Goal: Information Seeking & Learning: Learn about a topic

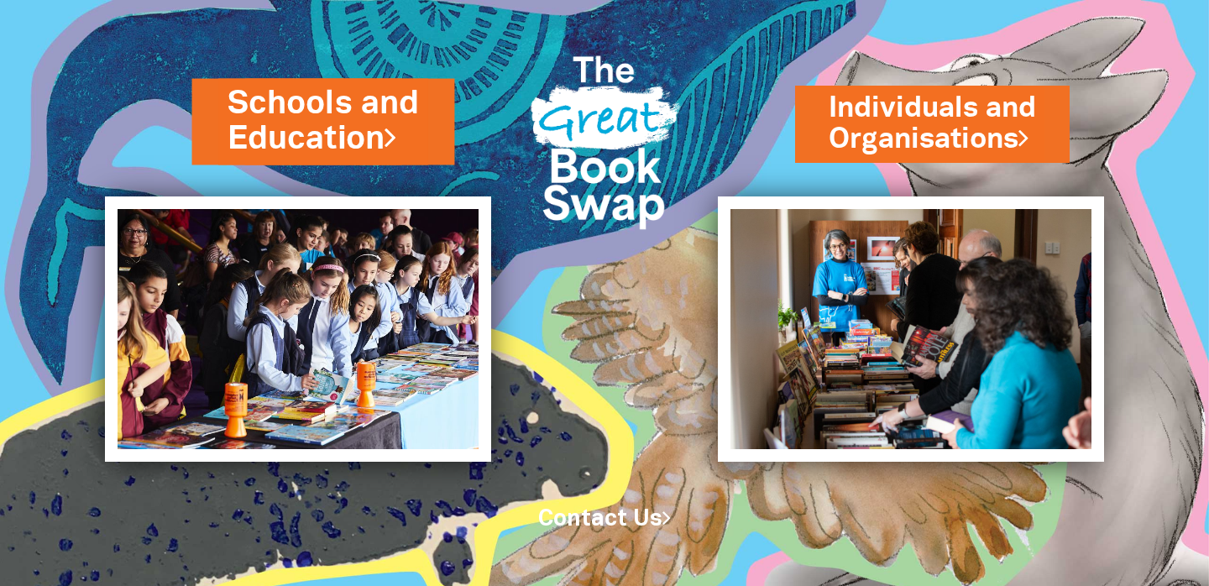
click at [346, 120] on link "Schools and Education" at bounding box center [323, 121] width 192 height 80
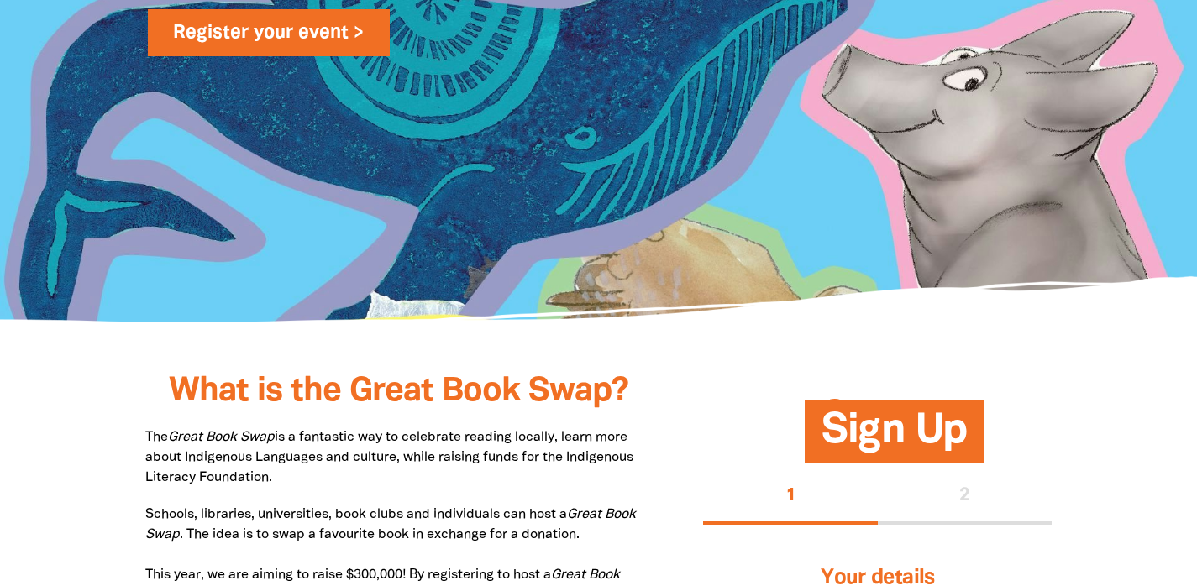
scroll to position [763, 0]
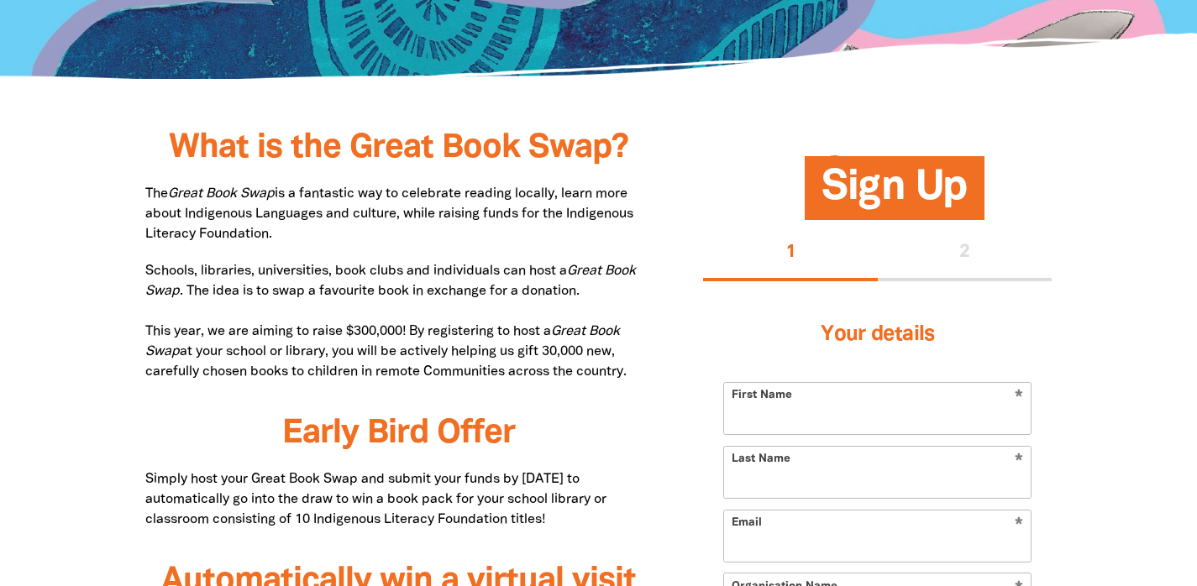
drag, startPoint x: 259, startPoint y: 181, endPoint x: 302, endPoint y: 233, distance: 67.3
click at [302, 233] on p "The Great Book Swap is a fantastic way to celebrate reading locally, learn more…" at bounding box center [399, 214] width 508 height 60
drag, startPoint x: 154, startPoint y: 192, endPoint x: 298, endPoint y: 239, distance: 151.9
click at [298, 239] on p "The Great Book Swap is a fantastic way to celebrate reading locally, learn more…" at bounding box center [399, 214] width 508 height 60
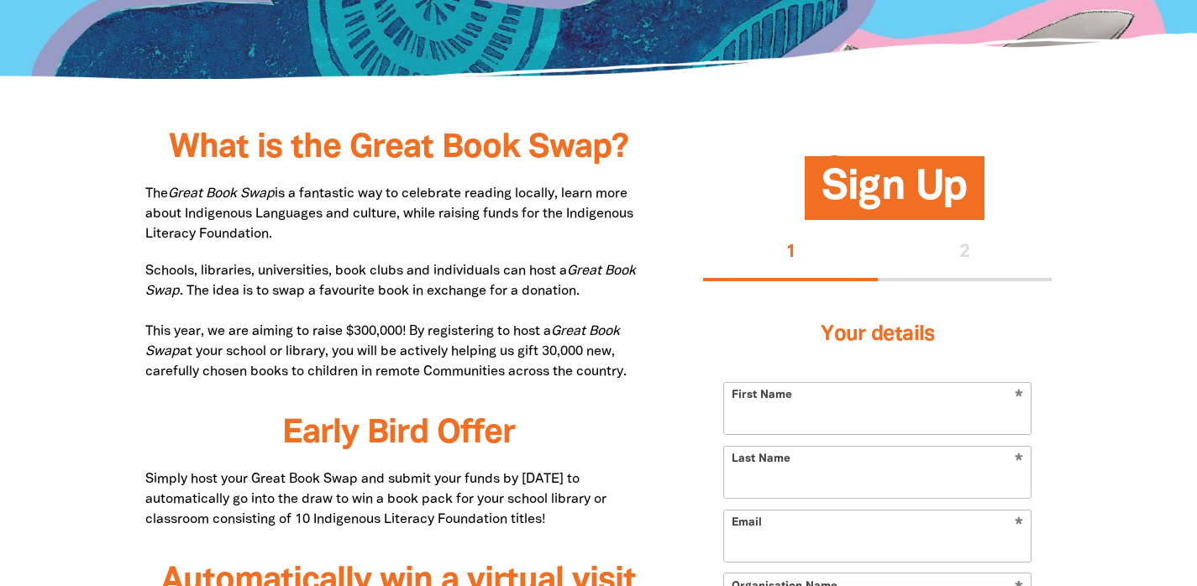
click at [298, 239] on p "The Great Book Swap is a fantastic way to celebrate reading locally, learn more…" at bounding box center [399, 214] width 508 height 60
drag, startPoint x: 277, startPoint y: 232, endPoint x: 219, endPoint y: 188, distance: 72.5
click at [219, 188] on p "The Great Book Swap is a fantastic way to celebrate reading locally, learn more…" at bounding box center [399, 214] width 508 height 60
click at [219, 188] on em "Great Book Swap" at bounding box center [221, 194] width 107 height 12
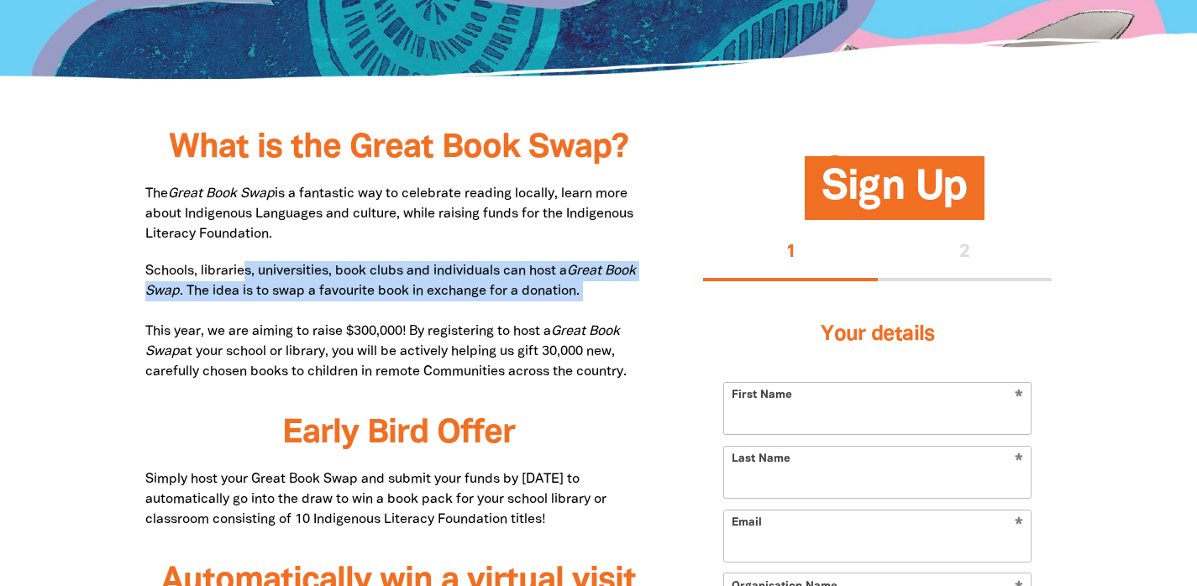
drag, startPoint x: 242, startPoint y: 262, endPoint x: 325, endPoint y: 314, distance: 98.1
click at [324, 314] on p "Schools, libraries, universities, book clubs and individuals can host a Great B…" at bounding box center [399, 321] width 508 height 121
click at [325, 314] on p "Schools, libraries, universities, book clubs and individuals can host a Great B…" at bounding box center [399, 321] width 508 height 121
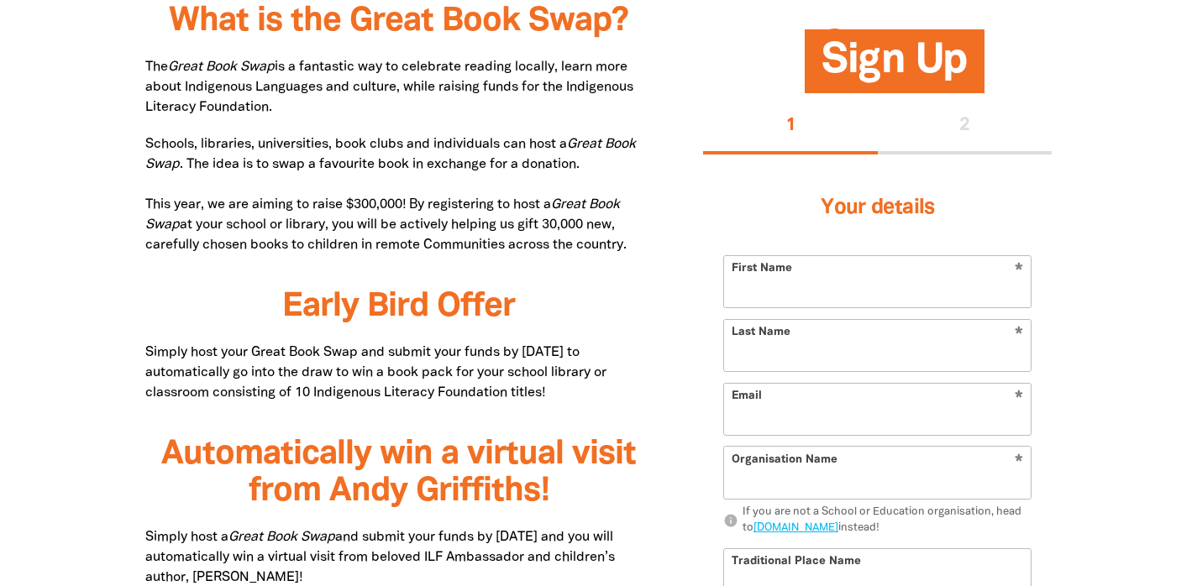
scroll to position [893, 0]
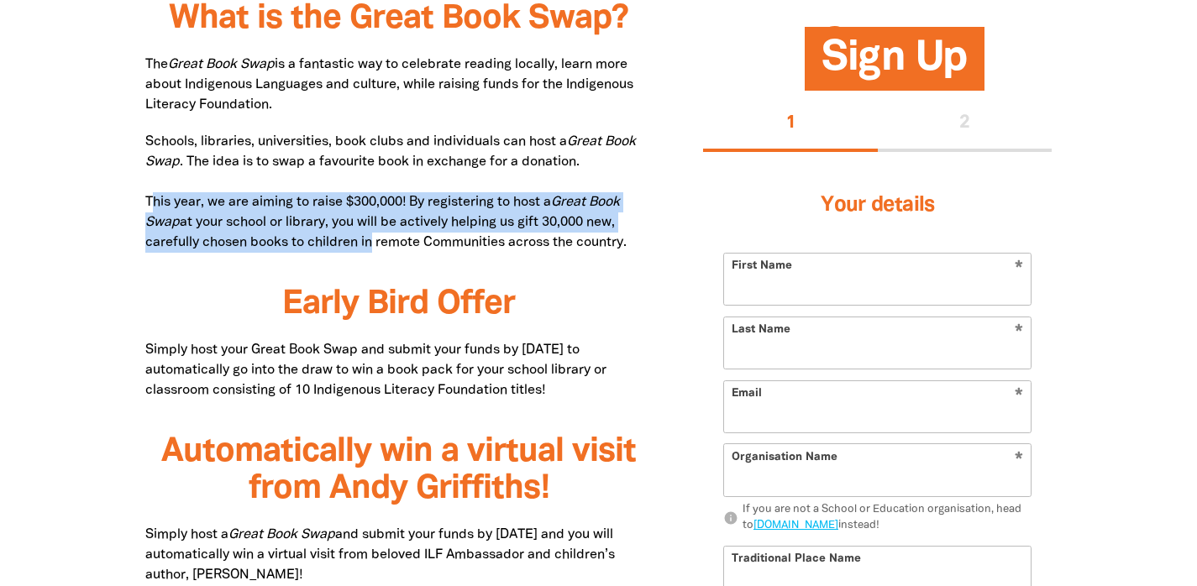
drag, startPoint x: 151, startPoint y: 201, endPoint x: 369, endPoint y: 238, distance: 221.6
click at [369, 239] on p "Schools, libraries, universities, book clubs and individuals can host a Great B…" at bounding box center [399, 192] width 508 height 121
click at [369, 238] on p "Schools, libraries, universities, book clubs and individuals can host a Great B…" at bounding box center [399, 192] width 508 height 121
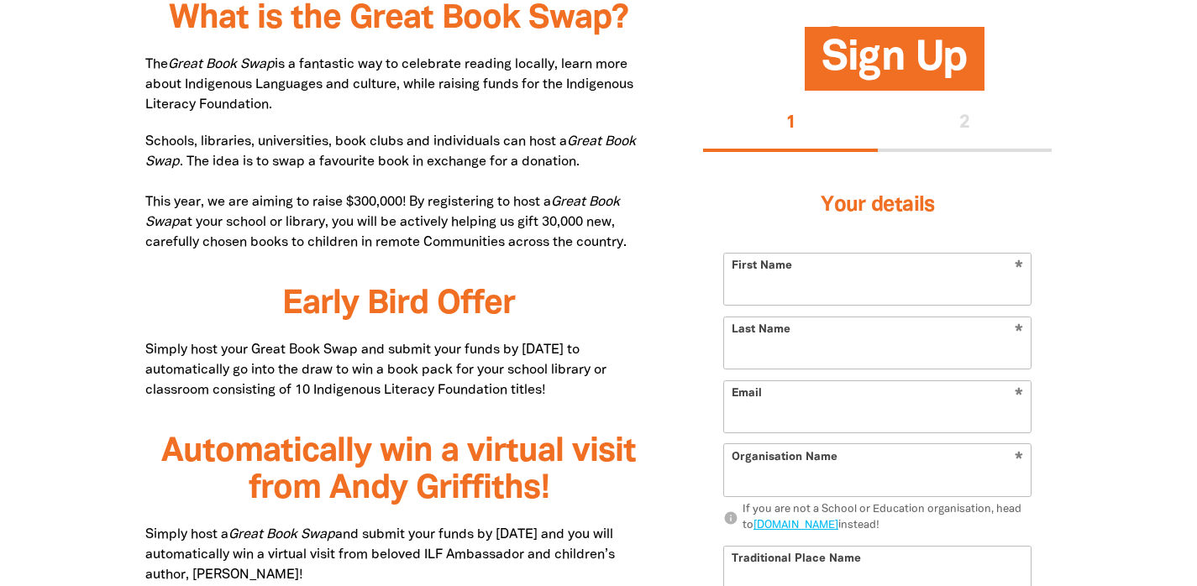
click at [560, 235] on p "Schools, libraries, universities, book clubs and individuals can host a Great B…" at bounding box center [399, 192] width 508 height 121
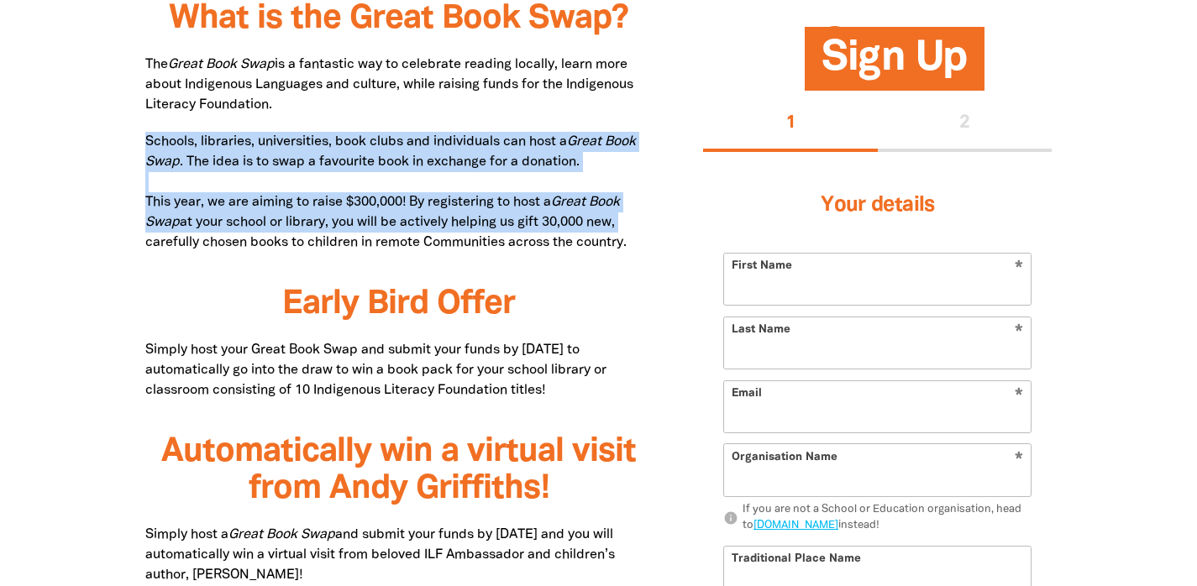
drag, startPoint x: 645, startPoint y: 232, endPoint x: 537, endPoint y: 118, distance: 157.4
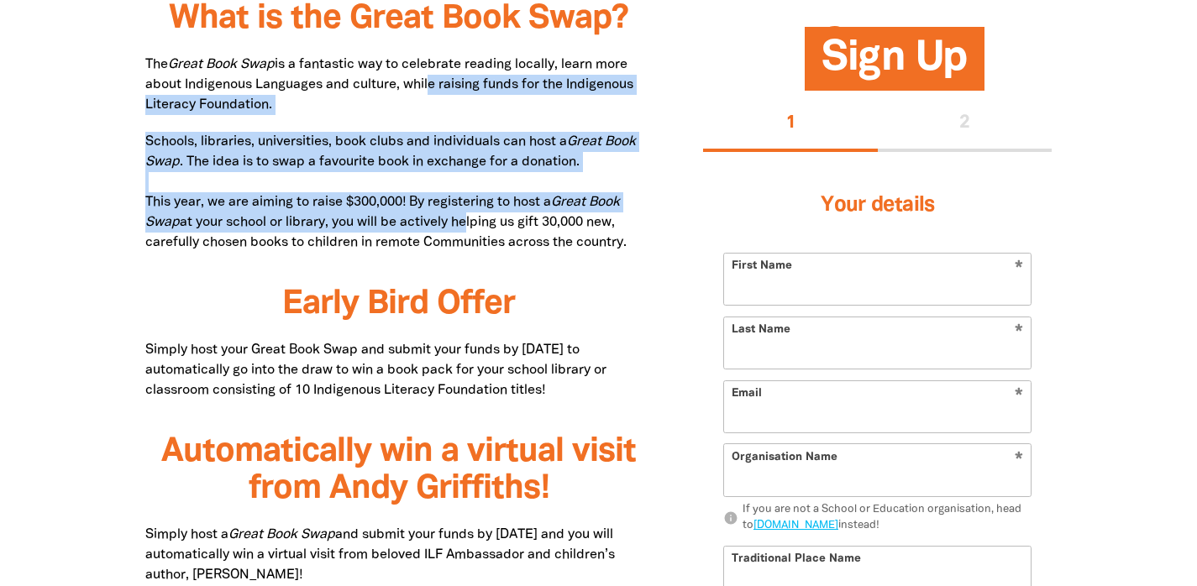
drag, startPoint x: 427, startPoint y: 93, endPoint x: 468, endPoint y: 226, distance: 138.9
click at [468, 226] on p "Schools, libraries, universities, book clubs and individuals can host a Great B…" at bounding box center [399, 192] width 508 height 121
drag, startPoint x: 663, startPoint y: 248, endPoint x: 487, endPoint y: 99, distance: 230.6
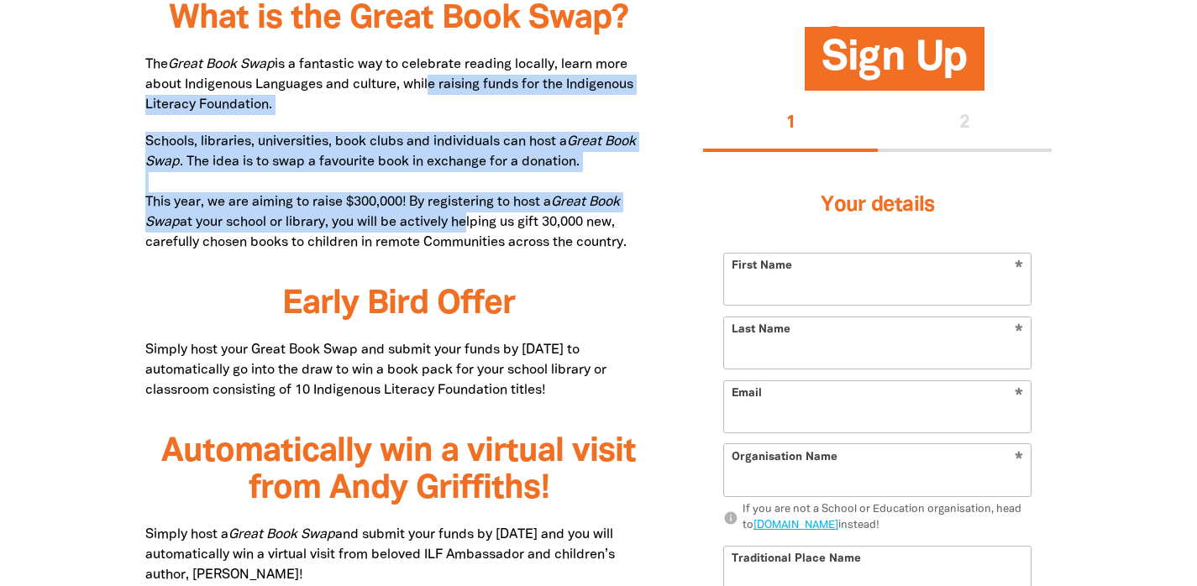
click at [487, 99] on p "The Great Book Swap is a fantastic way to celebrate reading locally, learn more…" at bounding box center [399, 85] width 508 height 60
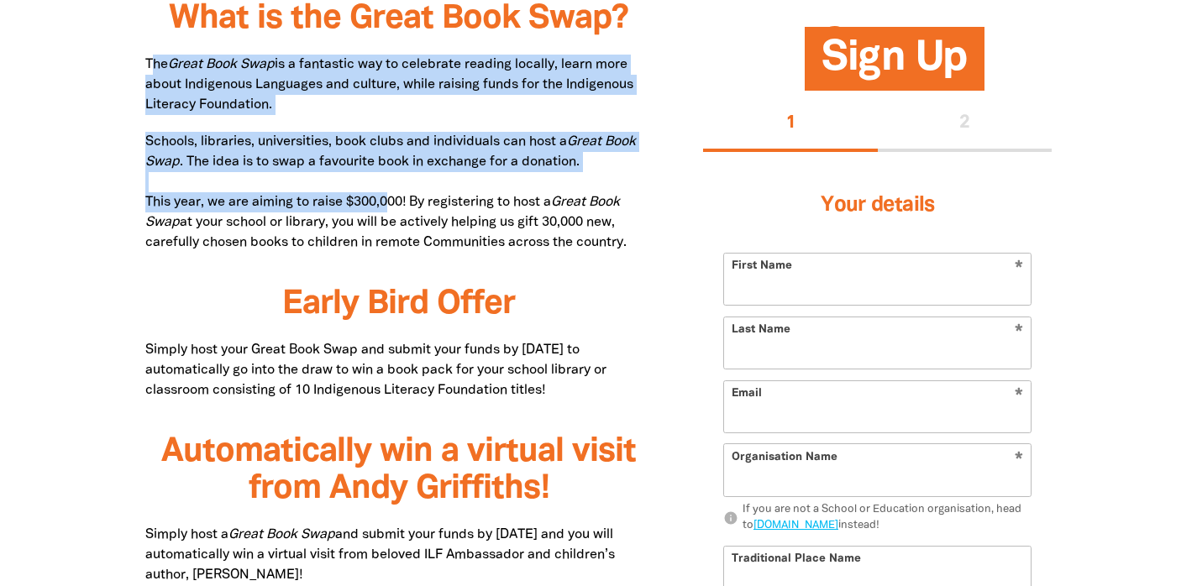
drag, startPoint x: 149, startPoint y: 61, endPoint x: 388, endPoint y: 208, distance: 280.1
click at [388, 208] on p "Schools, libraries, universities, book clubs and individuals can host a Great B…" at bounding box center [399, 192] width 508 height 121
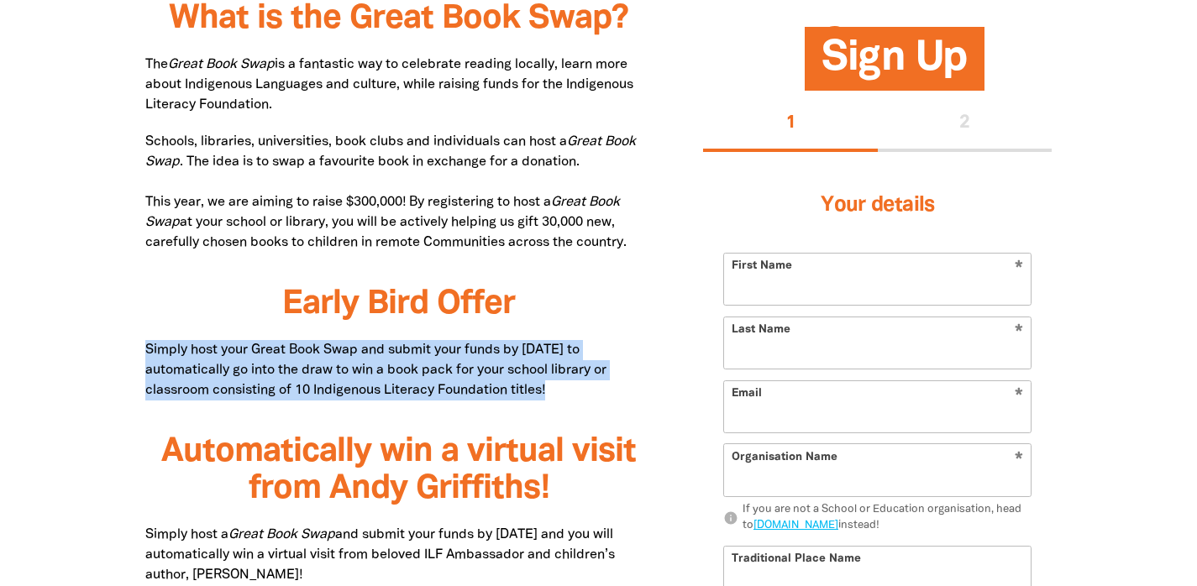
drag, startPoint x: 149, startPoint y: 346, endPoint x: 374, endPoint y: 401, distance: 231.8
drag, startPoint x: 578, startPoint y: 394, endPoint x: 325, endPoint y: 122, distance: 371.3
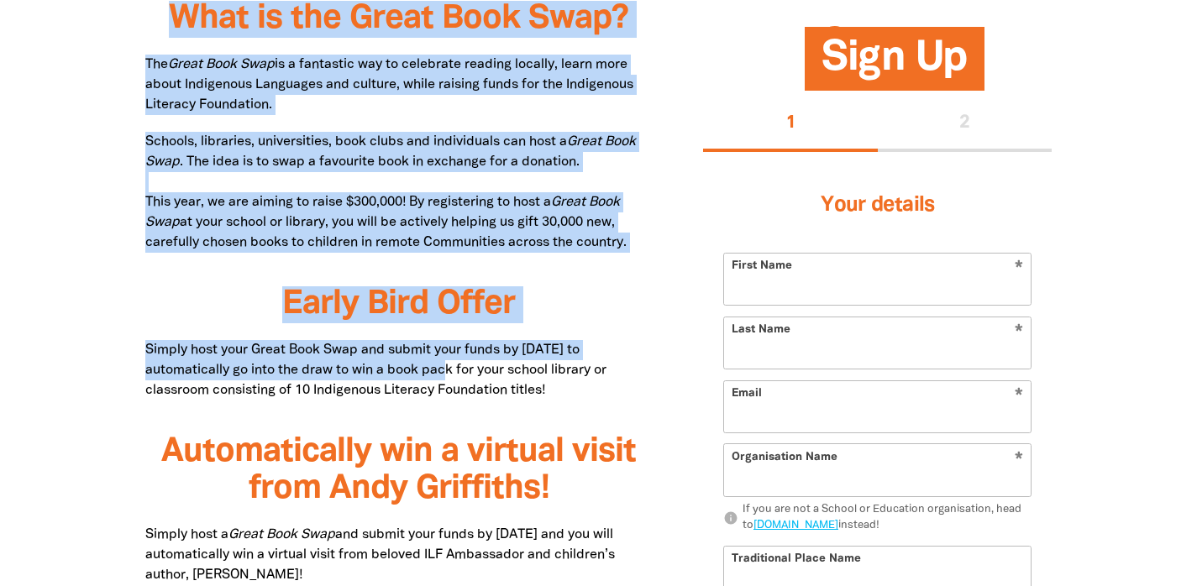
drag, startPoint x: 173, startPoint y: 19, endPoint x: 408, endPoint y: 369, distance: 421.1
click at [408, 369] on p "Simply host your Great Book Swap and submit your funds by [DATE] to automatical…" at bounding box center [399, 370] width 508 height 60
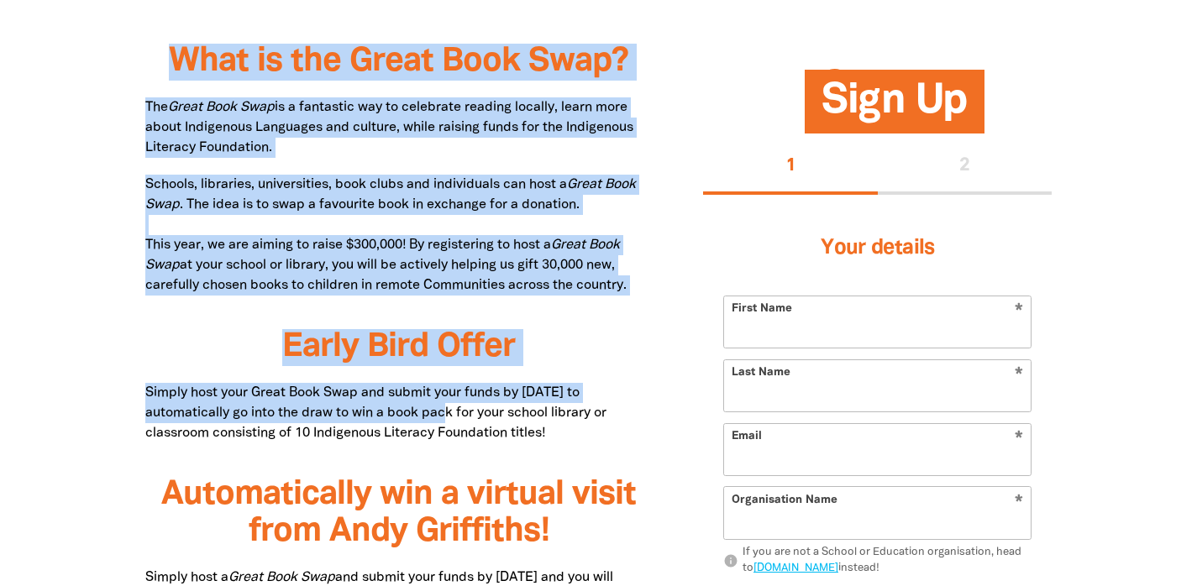
drag, startPoint x: 566, startPoint y: 390, endPoint x: 448, endPoint y: 3, distance: 404.5
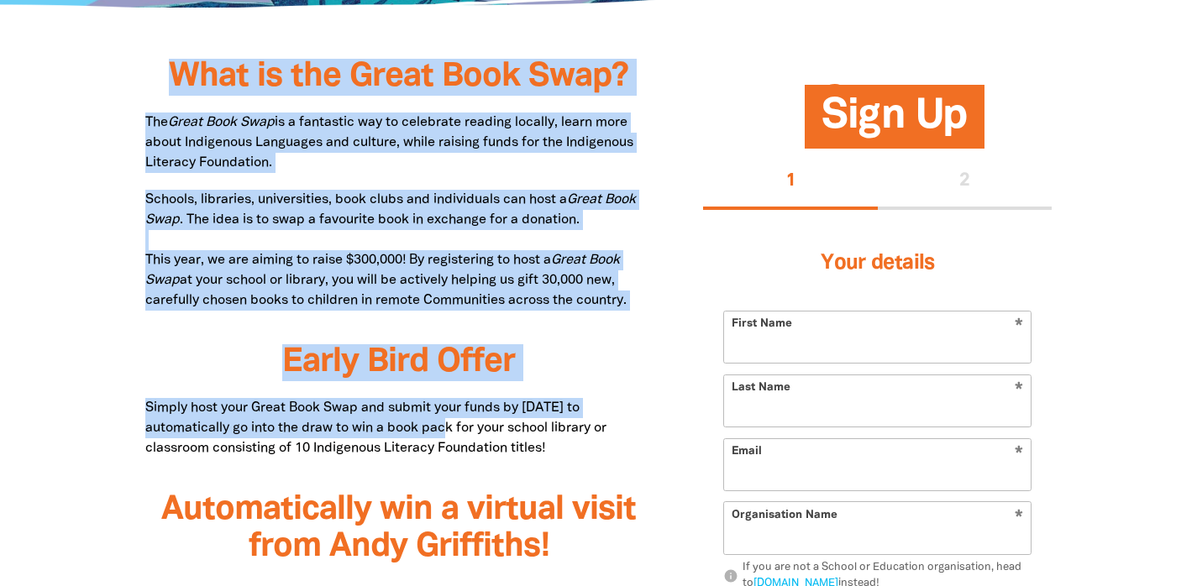
click at [348, 207] on p "Schools, libraries, universities, book clubs and individuals can host a Great B…" at bounding box center [399, 250] width 508 height 121
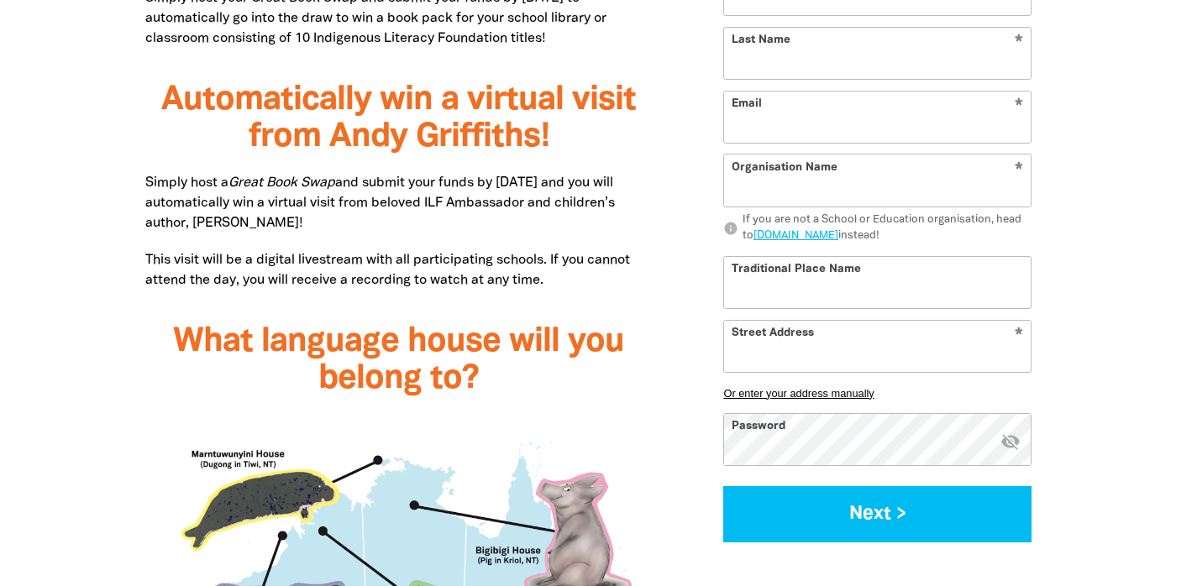
scroll to position [1313, 0]
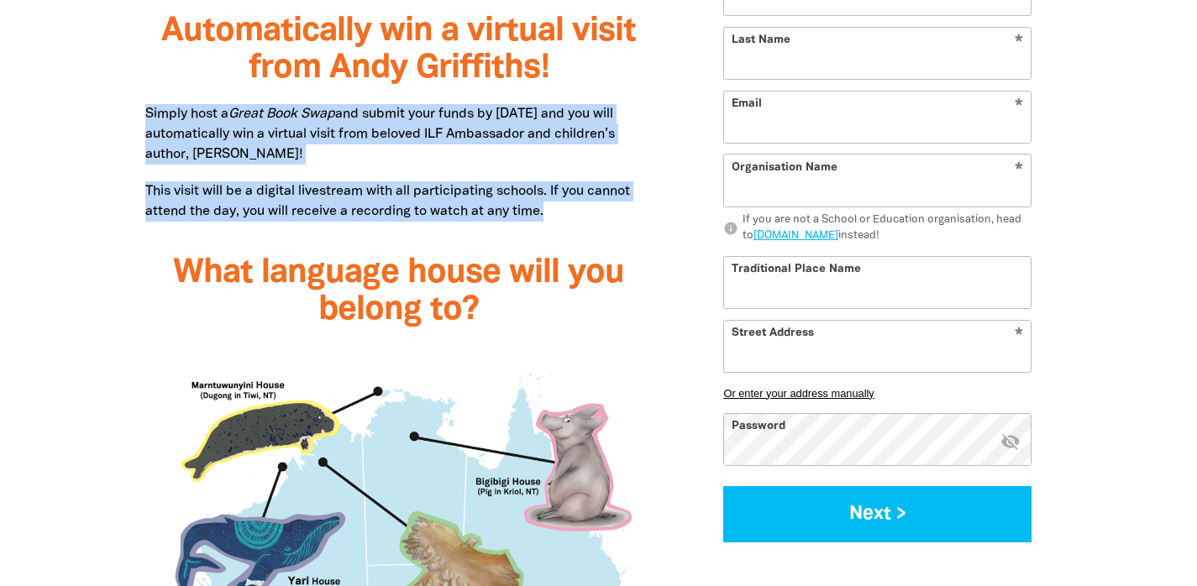
drag, startPoint x: 144, startPoint y: 115, endPoint x: 610, endPoint y: 213, distance: 477.1
click at [610, 213] on div "What is the Great Book Swap? The Great Book Swap is a fantastic way to celebrat…" at bounding box center [399, 511] width 558 height 1794
click at [610, 214] on p "This visit will be a digital livestream with all participating schools. If you …" at bounding box center [399, 201] width 508 height 40
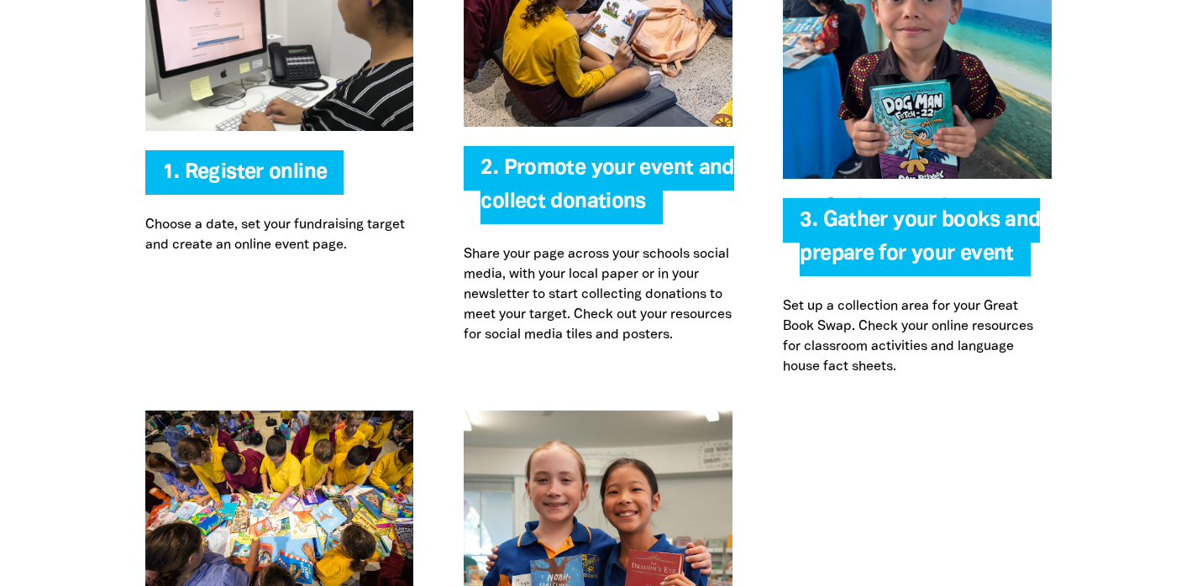
scroll to position [3527, 0]
